Goal: Transaction & Acquisition: Book appointment/travel/reservation

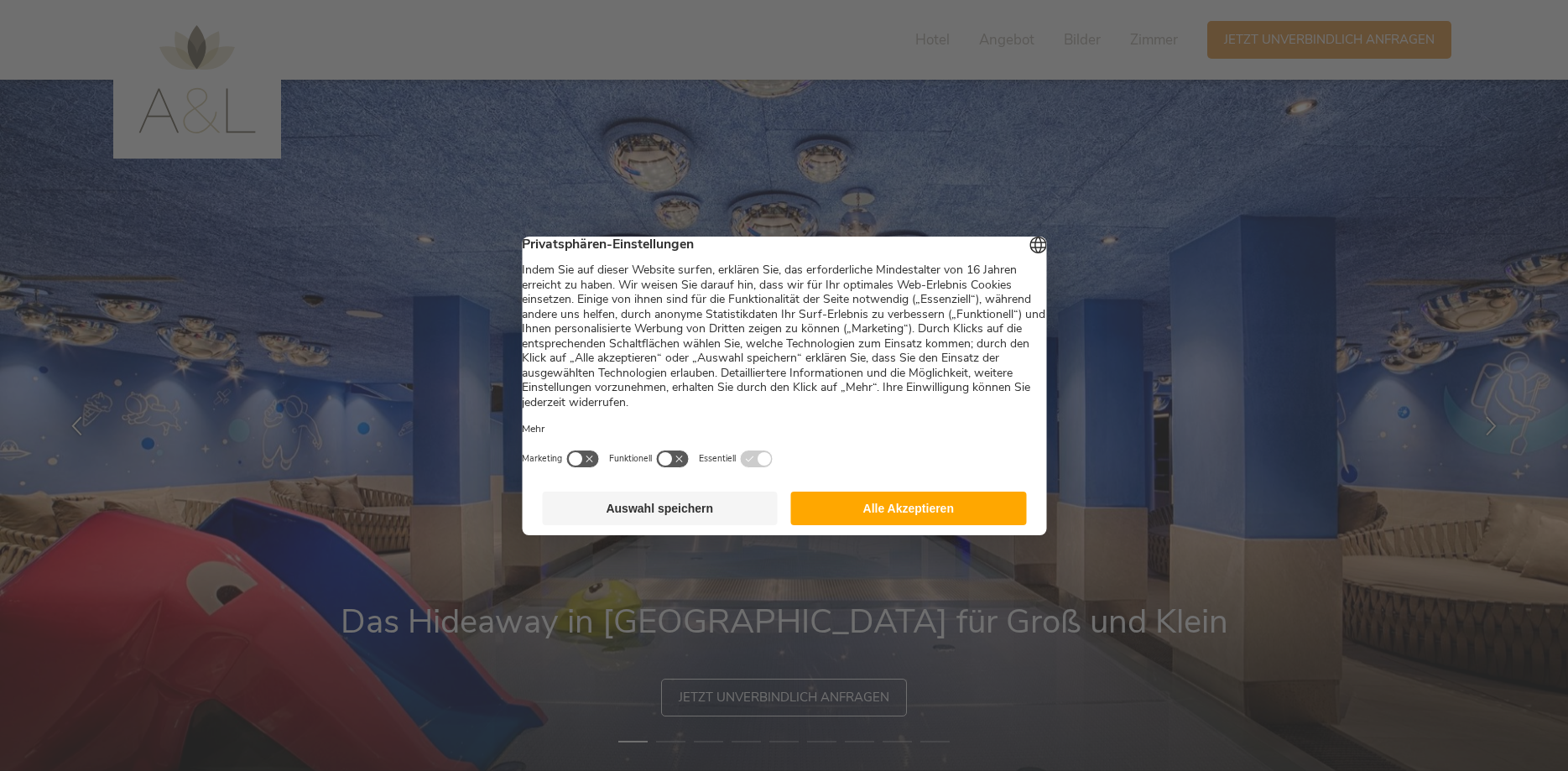
click at [894, 536] on footer "Auswahl speichern Alle Akzeptieren" at bounding box center [784, 509] width 524 height 54
click at [898, 525] on button "Alle Akzeptieren" at bounding box center [908, 509] width 236 height 34
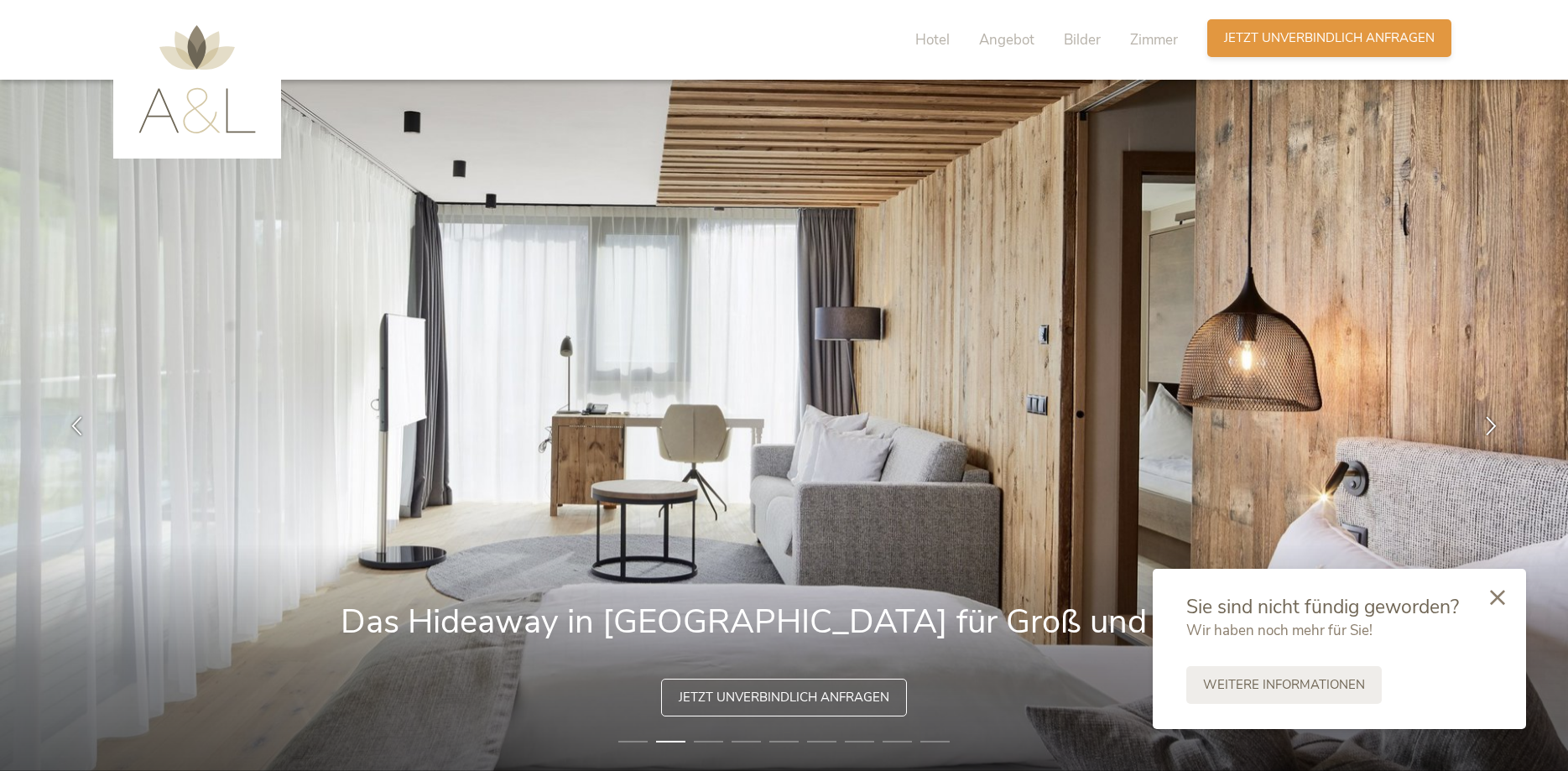
click at [1372, 32] on span "Jetzt unverbindlich anfragen" at bounding box center [1329, 38] width 211 height 18
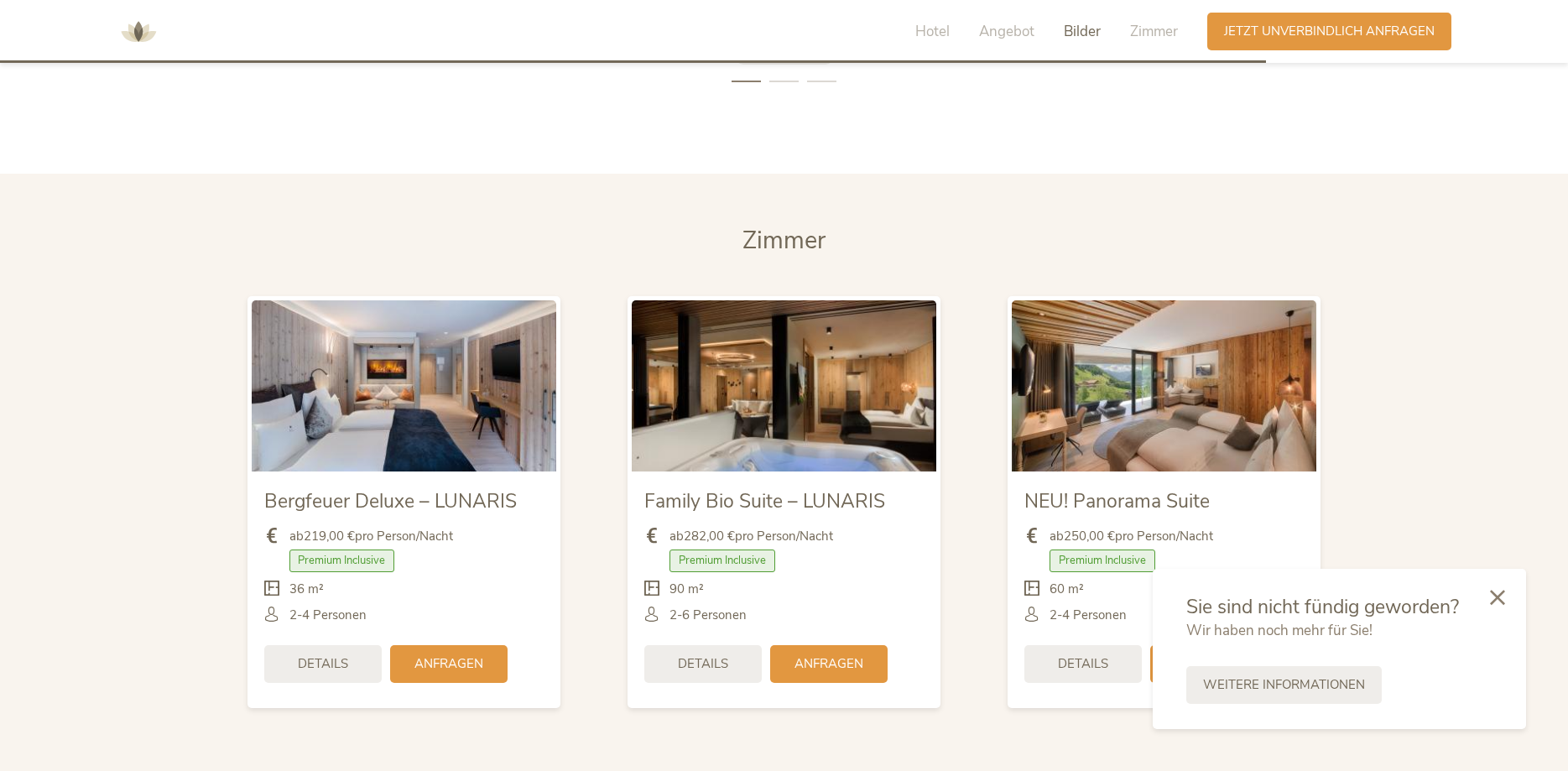
scroll to position [3865, 0]
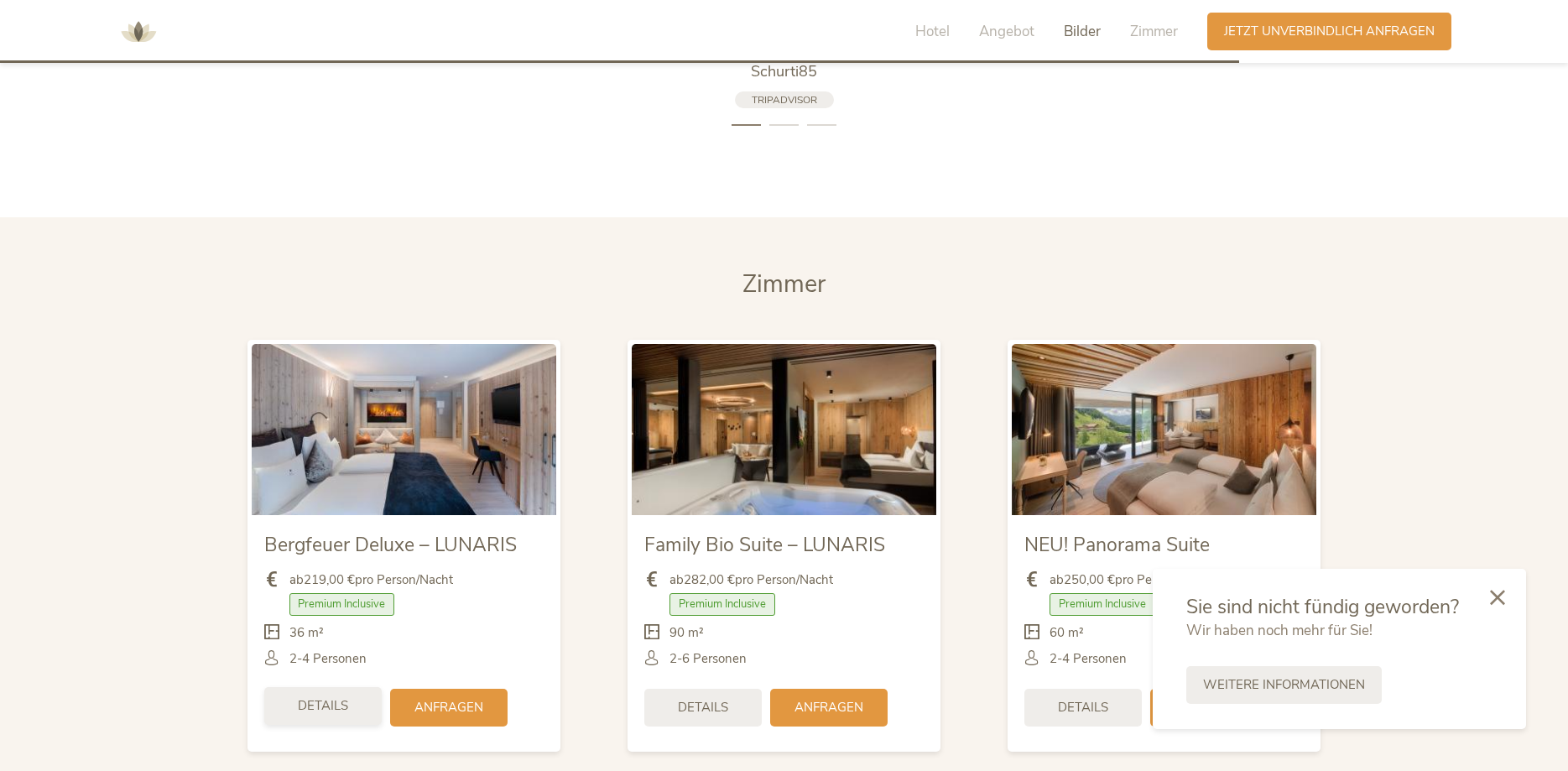
click at [334, 698] on span "Details" at bounding box center [323, 706] width 50 height 18
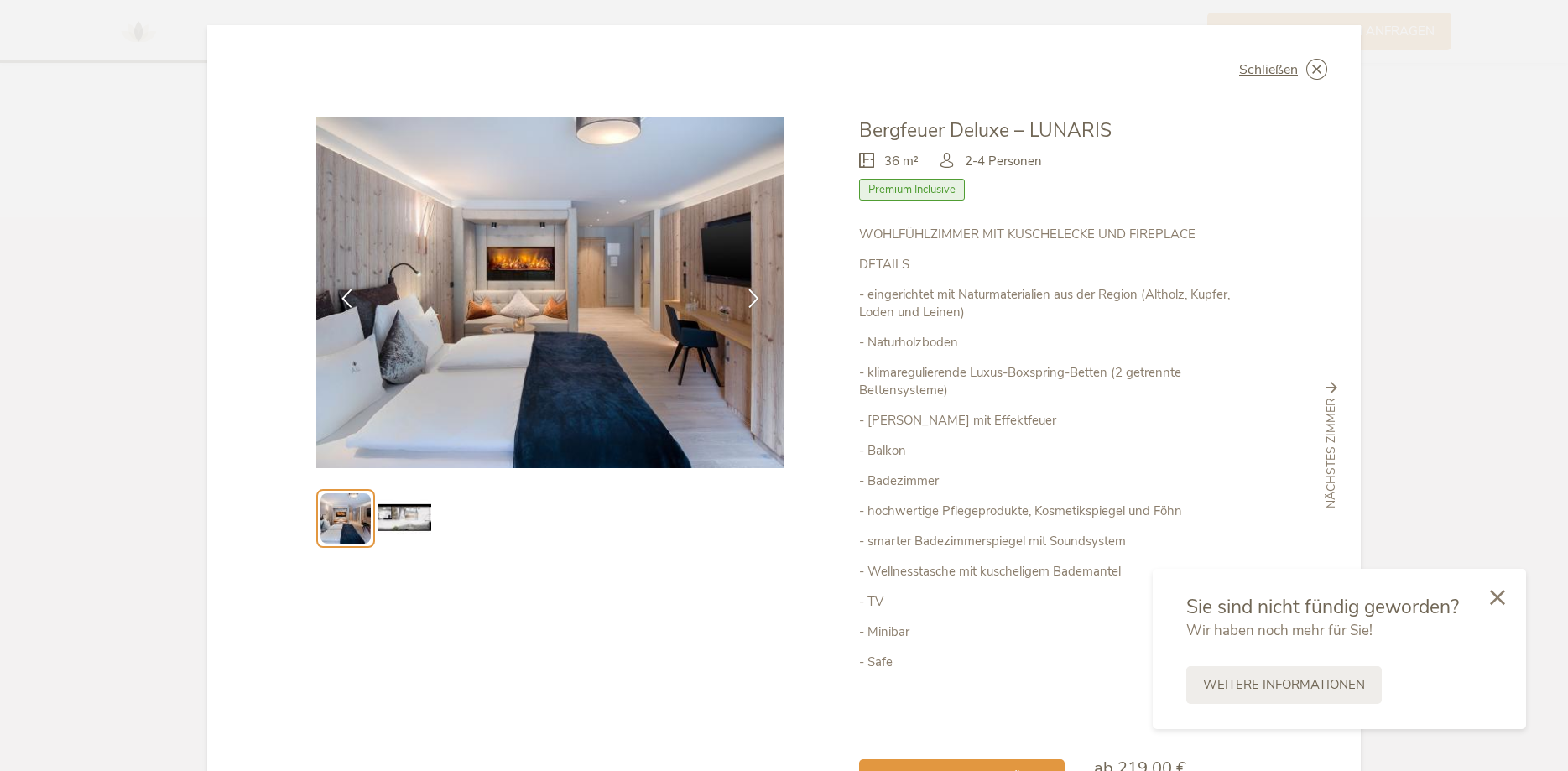
scroll to position [121, 0]
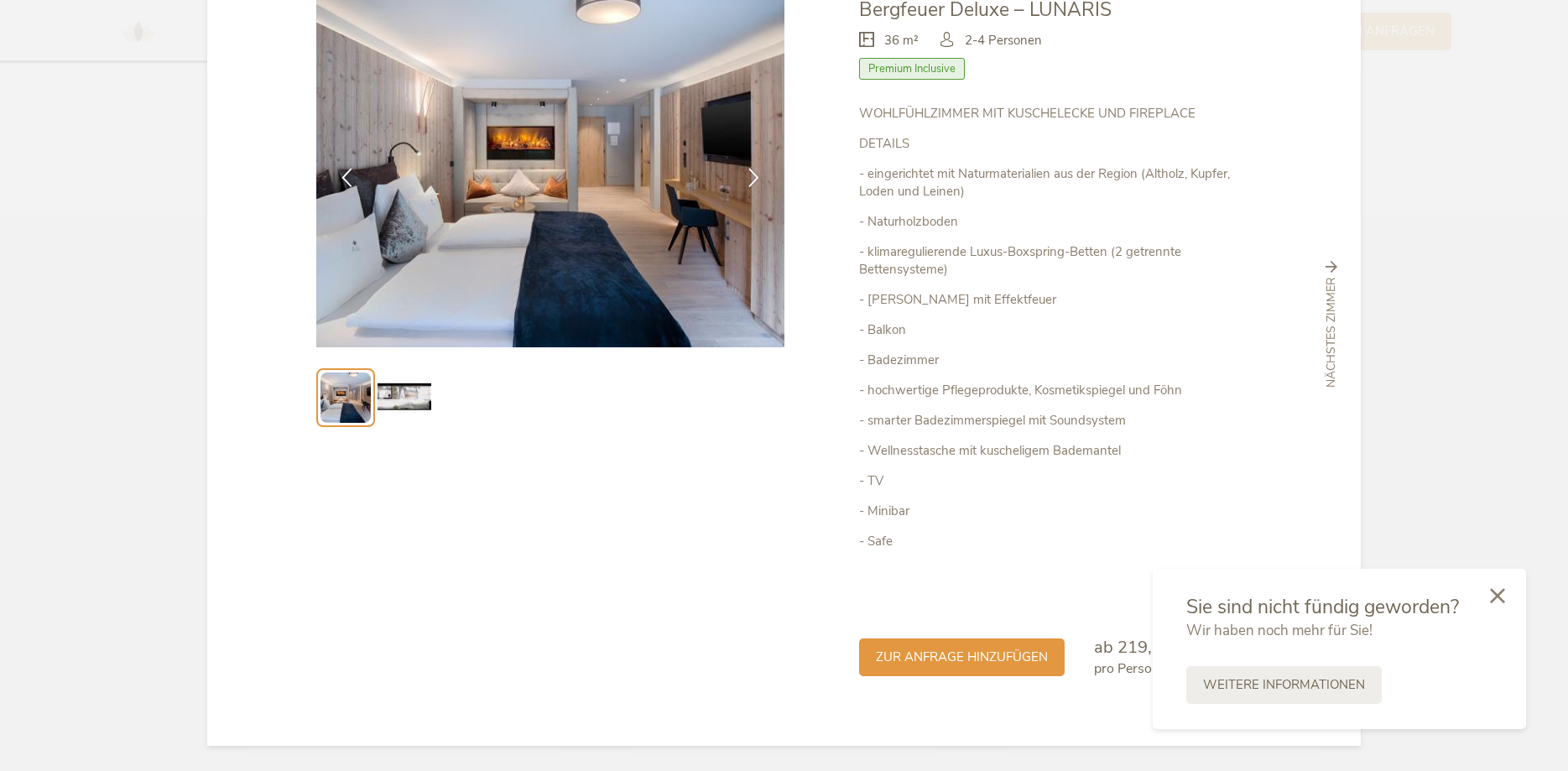
click at [1494, 596] on icon at bounding box center [1497, 596] width 15 height 15
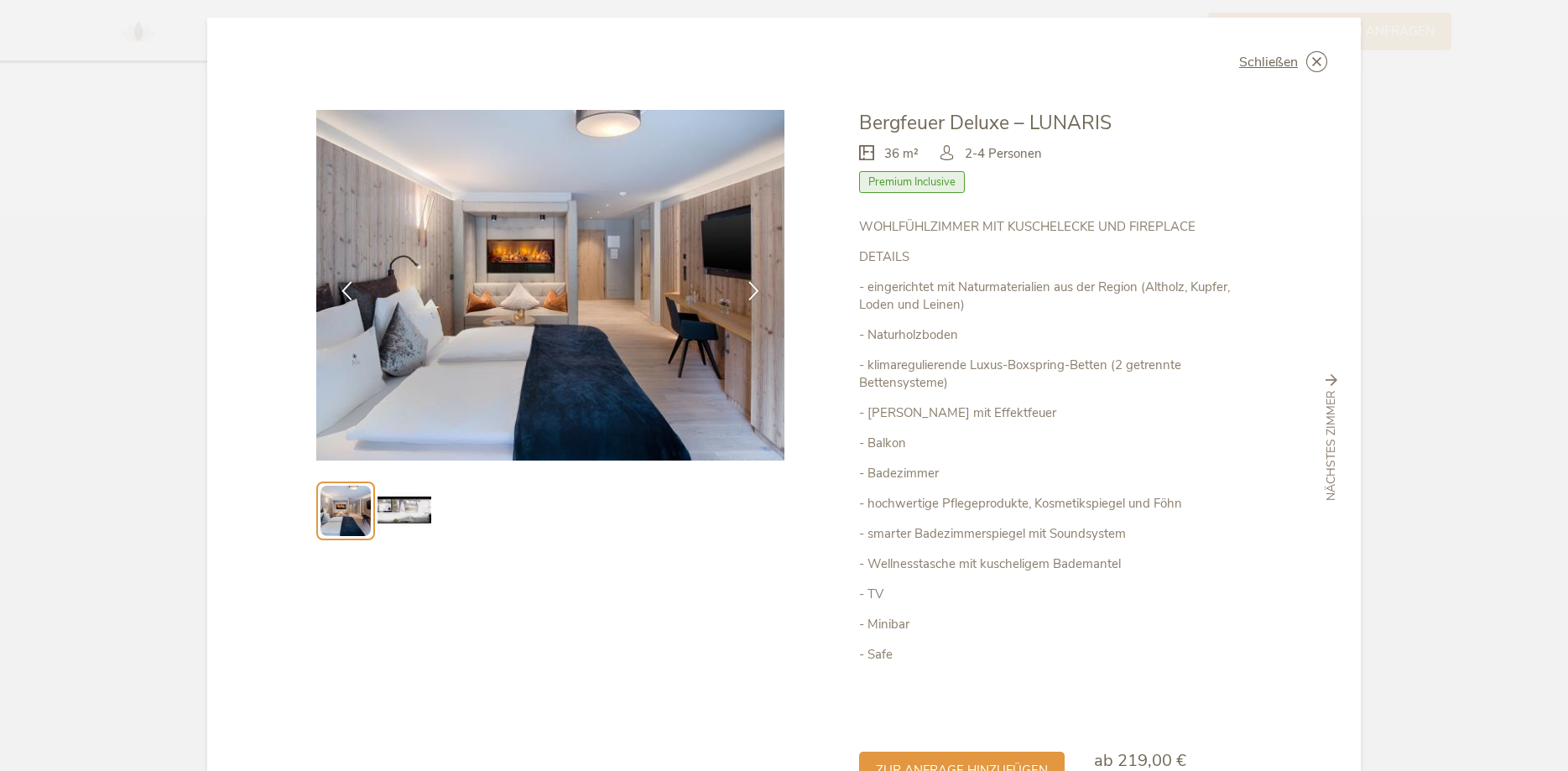
scroll to position [0, 0]
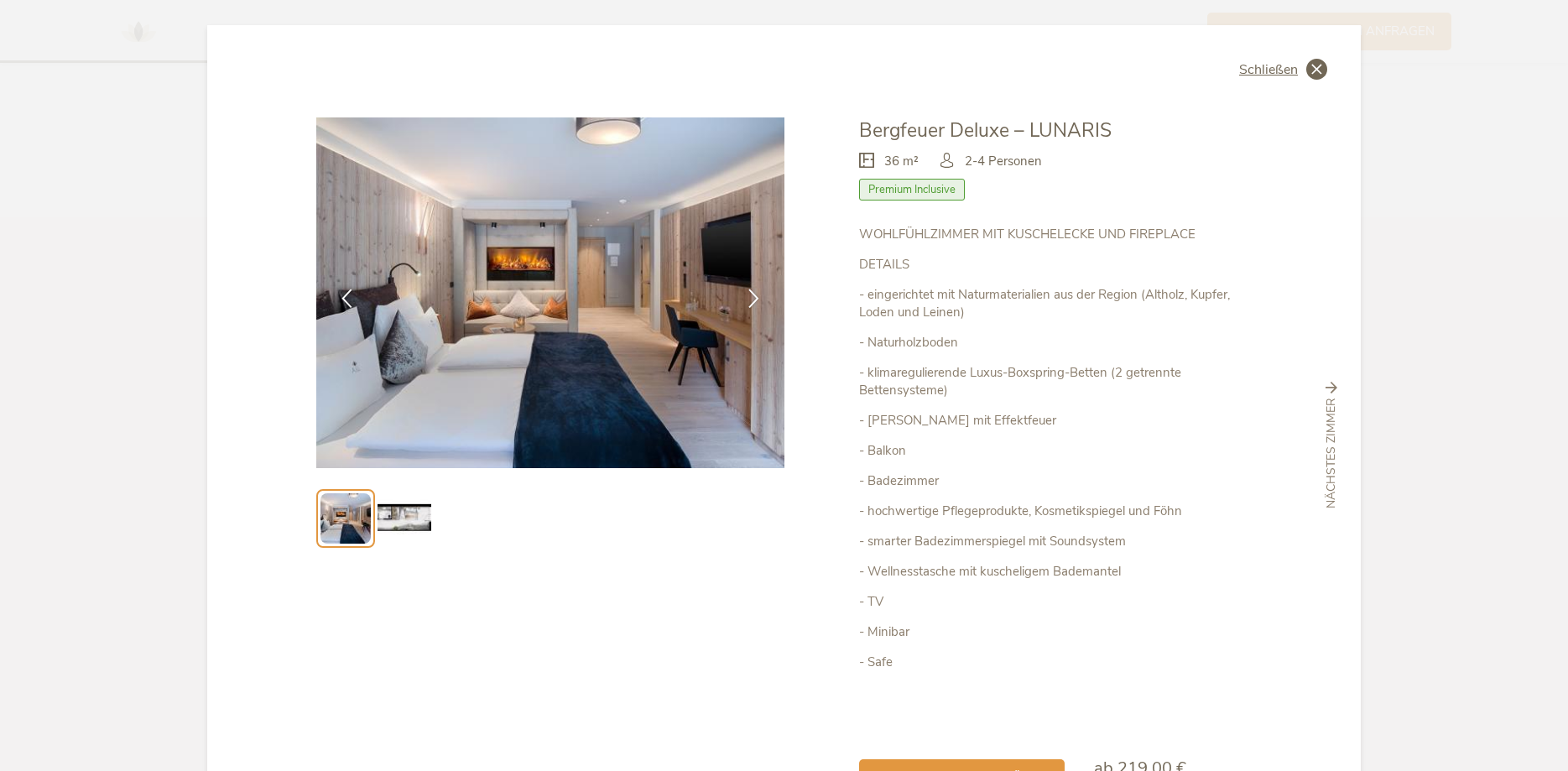
click at [1295, 66] on span "Schließen" at bounding box center [1268, 70] width 59 height 13
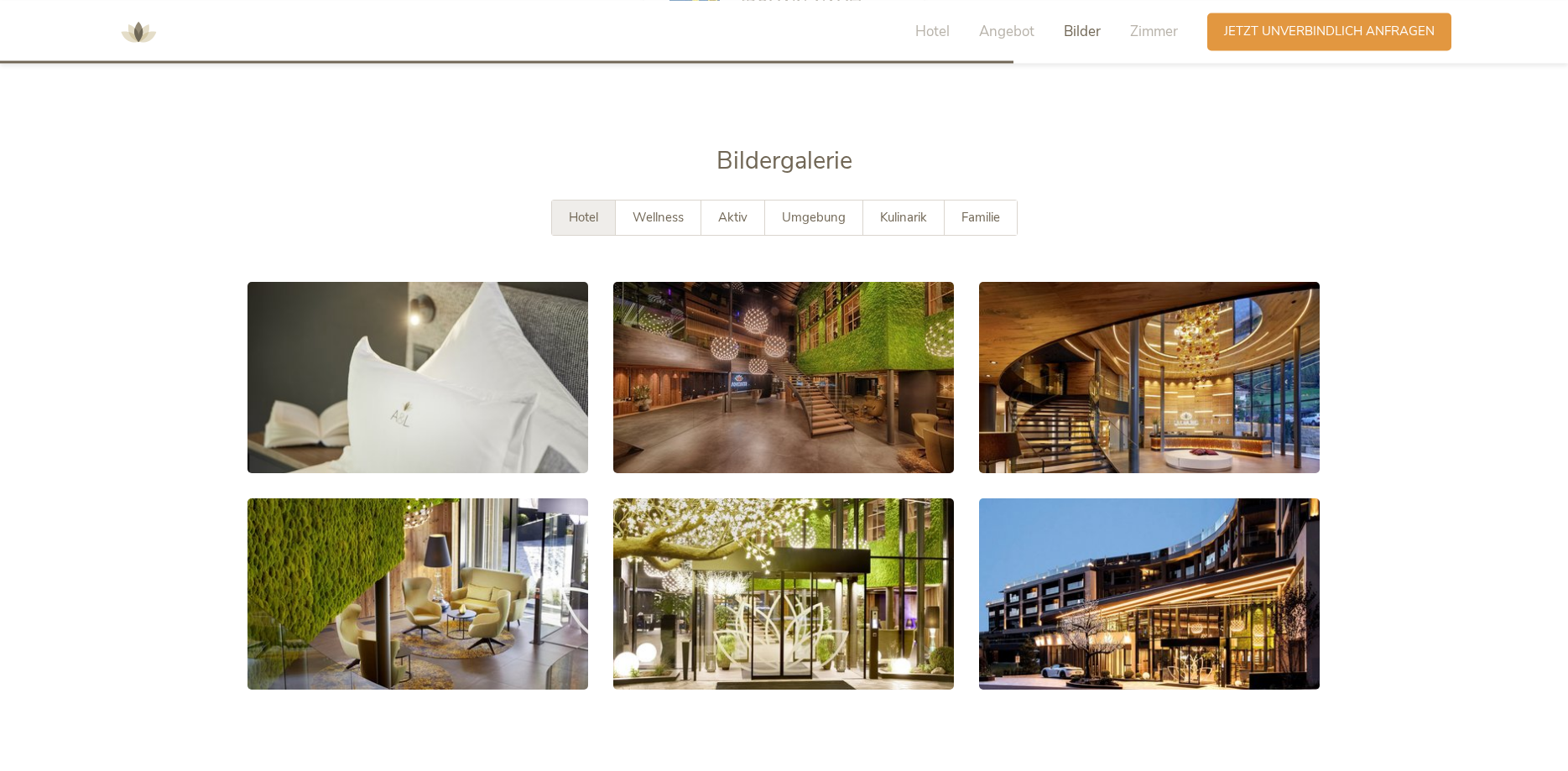
scroll to position [3009, 0]
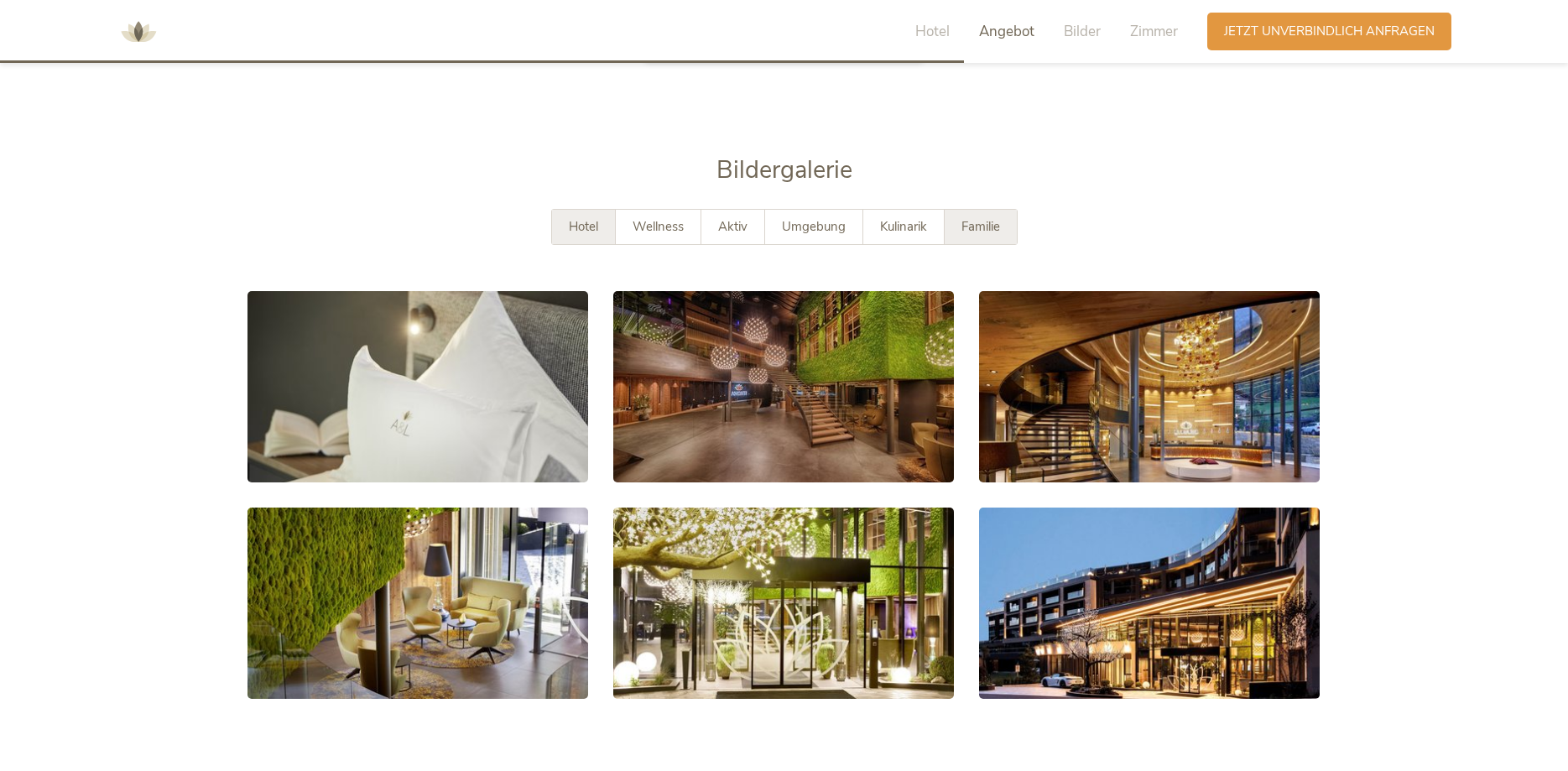
click at [997, 219] on span "Familie" at bounding box center [981, 227] width 39 height 17
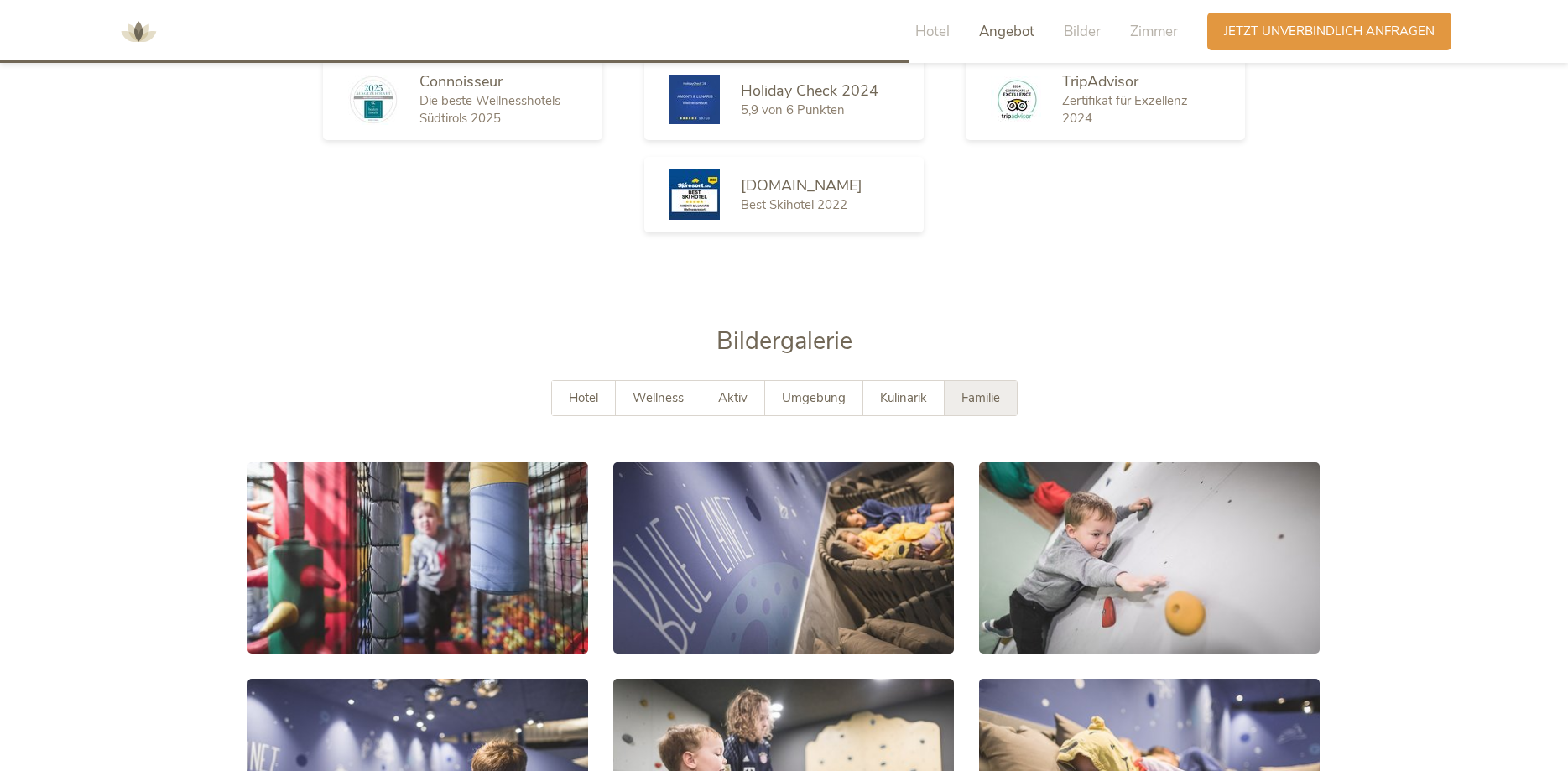
click at [1007, 28] on span "Angebot" at bounding box center [1007, 31] width 55 height 19
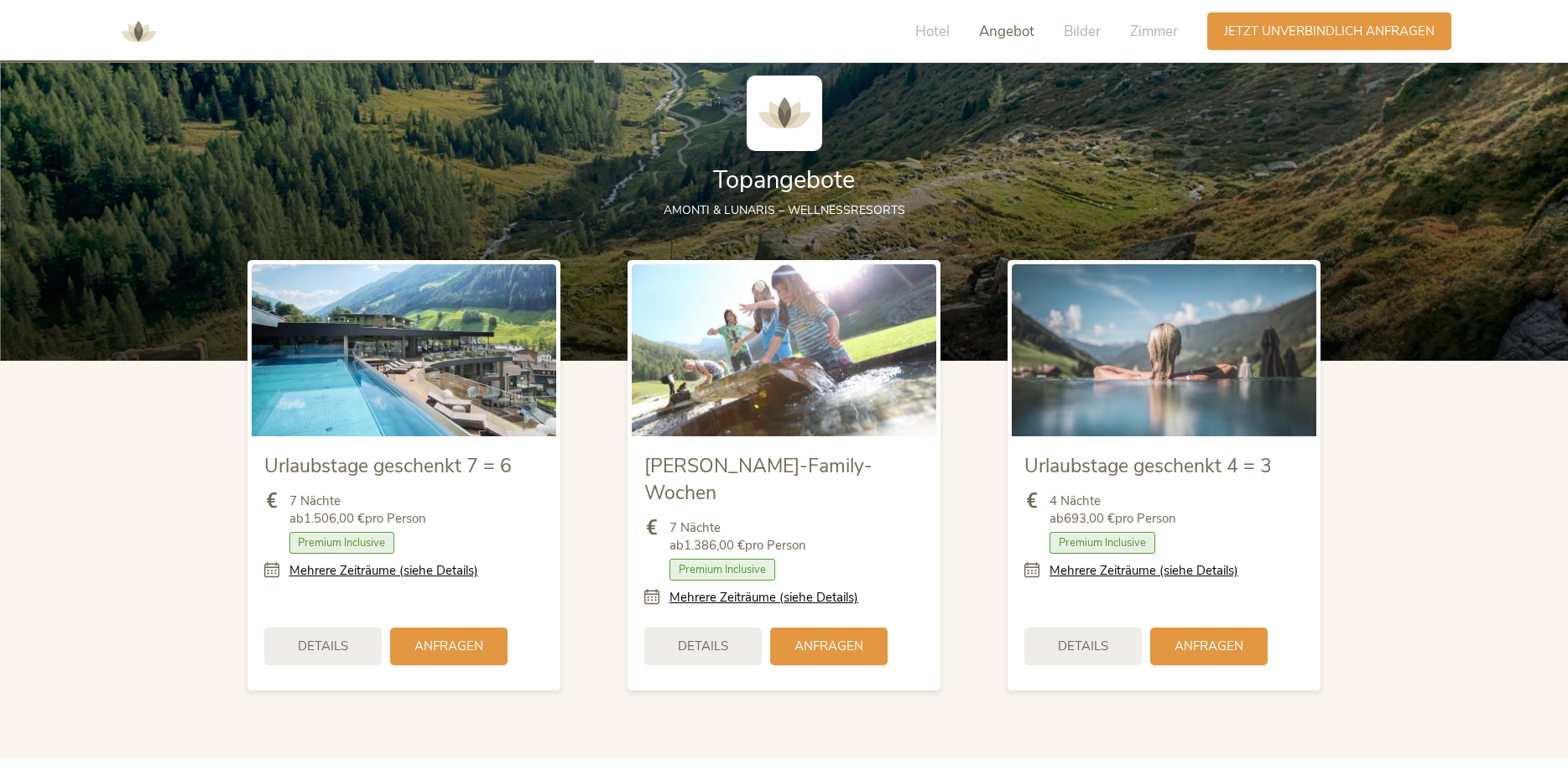
scroll to position [1912, 0]
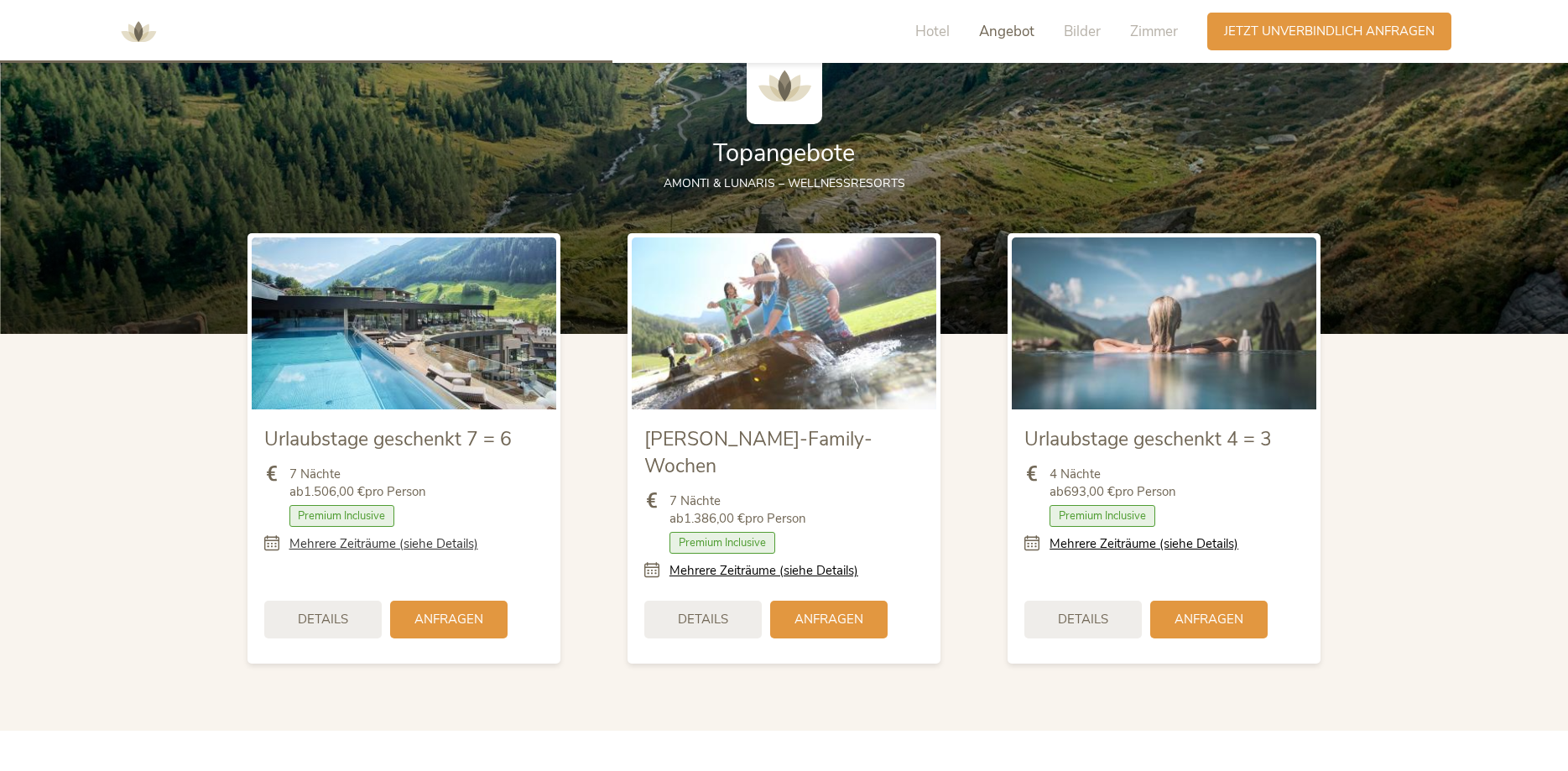
click at [376, 543] on link "Mehrere Zeiträume (siehe Details)" at bounding box center [383, 544] width 189 height 18
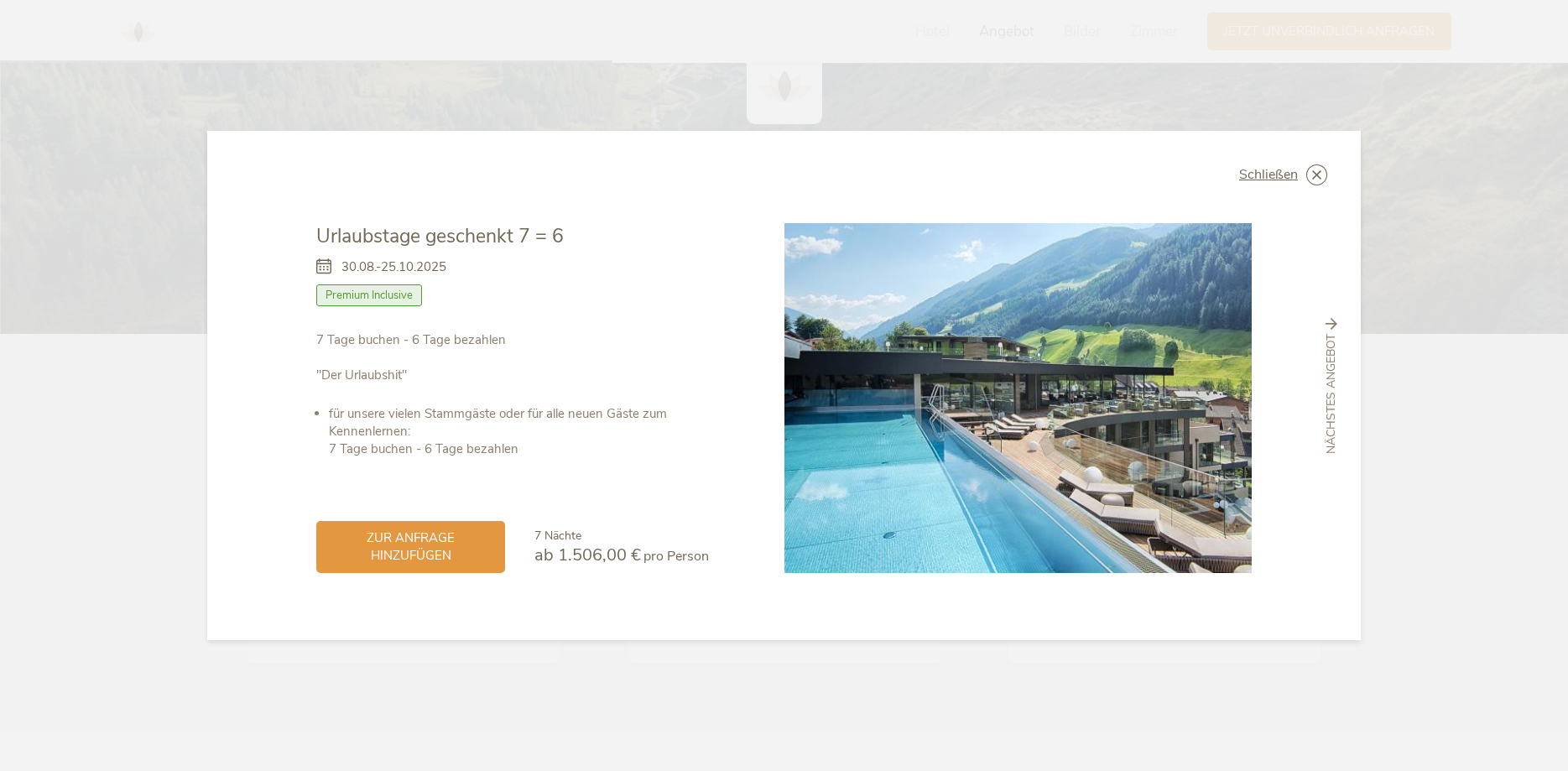
click at [152, 182] on div "Schließen Urlaubstage geschenkt 7 = 6 30.08.-25.10.2025 Halbpension" at bounding box center [784, 385] width 1568 height 771
